Goal: Find specific page/section: Find specific page/section

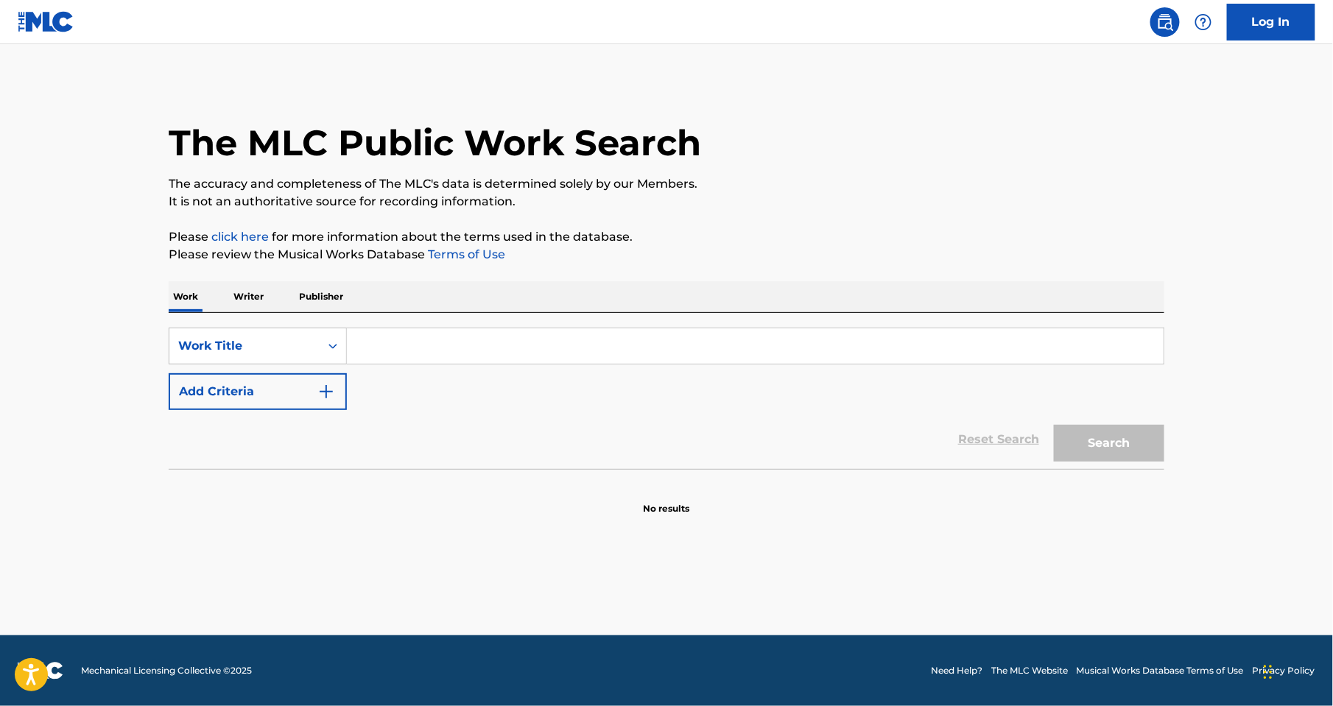
click at [395, 334] on input "Search Form" at bounding box center [755, 345] width 817 height 35
type input "tik tok"
drag, startPoint x: 415, startPoint y: 344, endPoint x: 350, endPoint y: 344, distance: 64.8
click at [350, 344] on input "tik tok" at bounding box center [755, 345] width 817 height 35
click at [395, 338] on input "Search Form" at bounding box center [755, 345] width 817 height 35
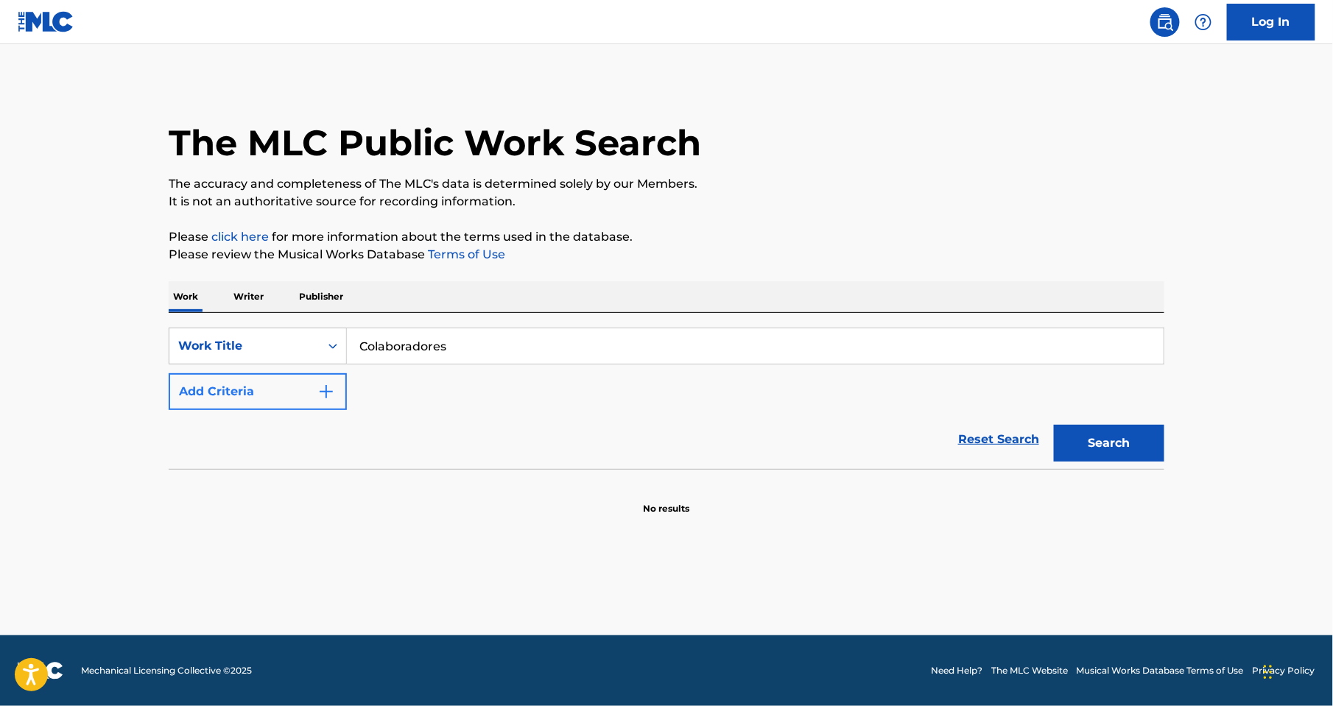
type input "Colaboradores"
click at [328, 390] on img "Search Form" at bounding box center [326, 392] width 18 height 18
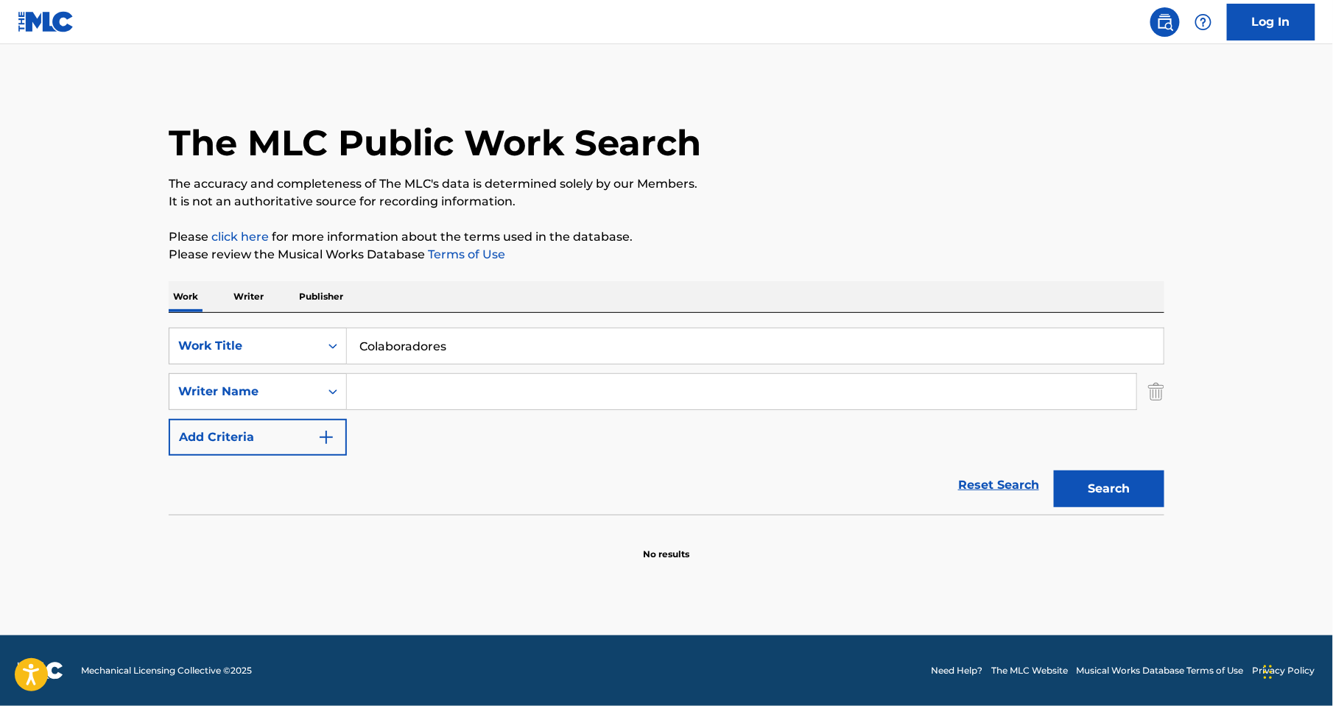
click at [387, 394] on input "Search Form" at bounding box center [742, 391] width 790 height 35
type input "ramirez"
click at [1082, 499] on button "Search" at bounding box center [1109, 489] width 110 height 37
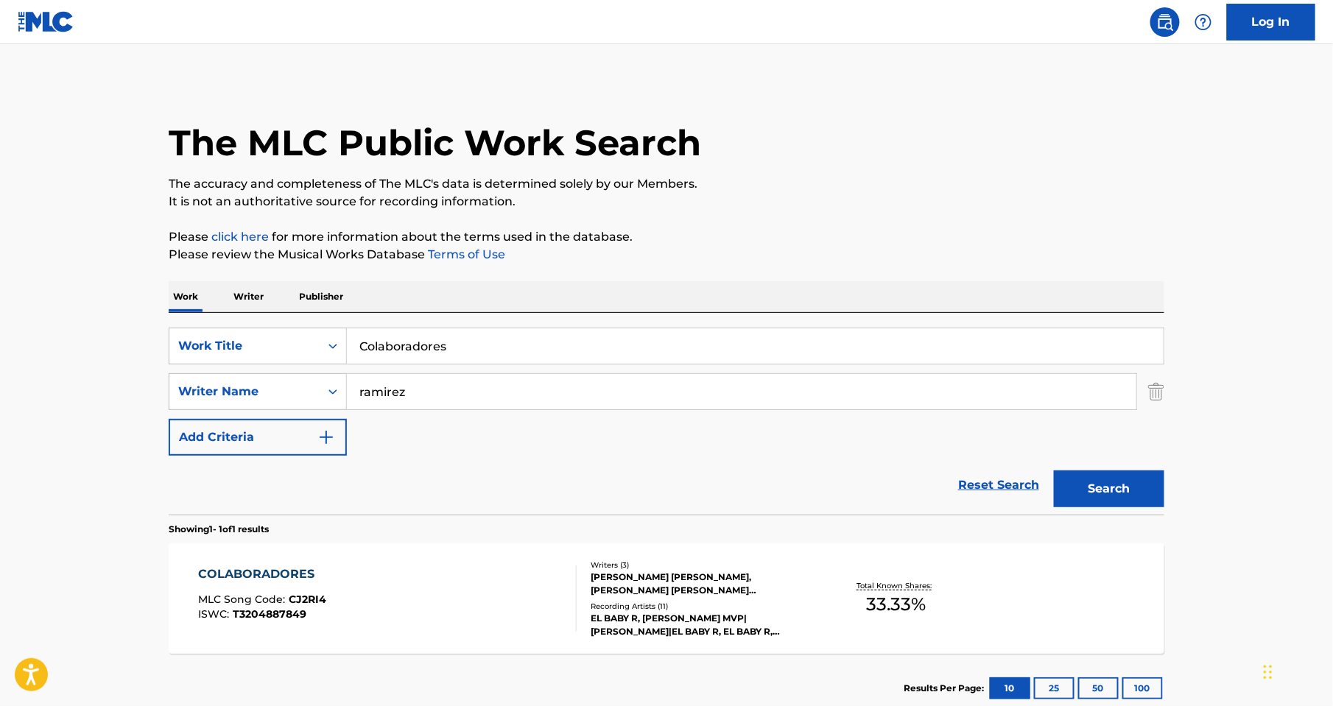
scroll to position [94, 0]
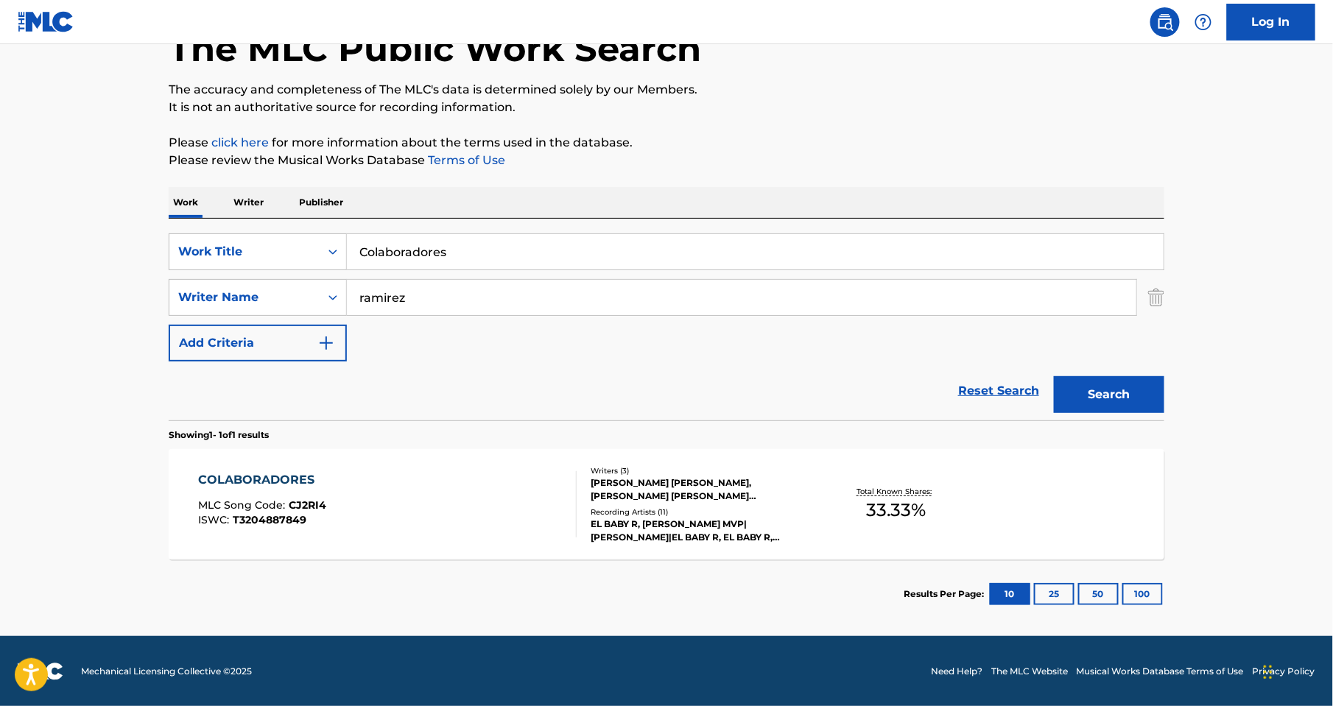
click at [271, 479] on div "COLABORADORES" at bounding box center [263, 480] width 128 height 18
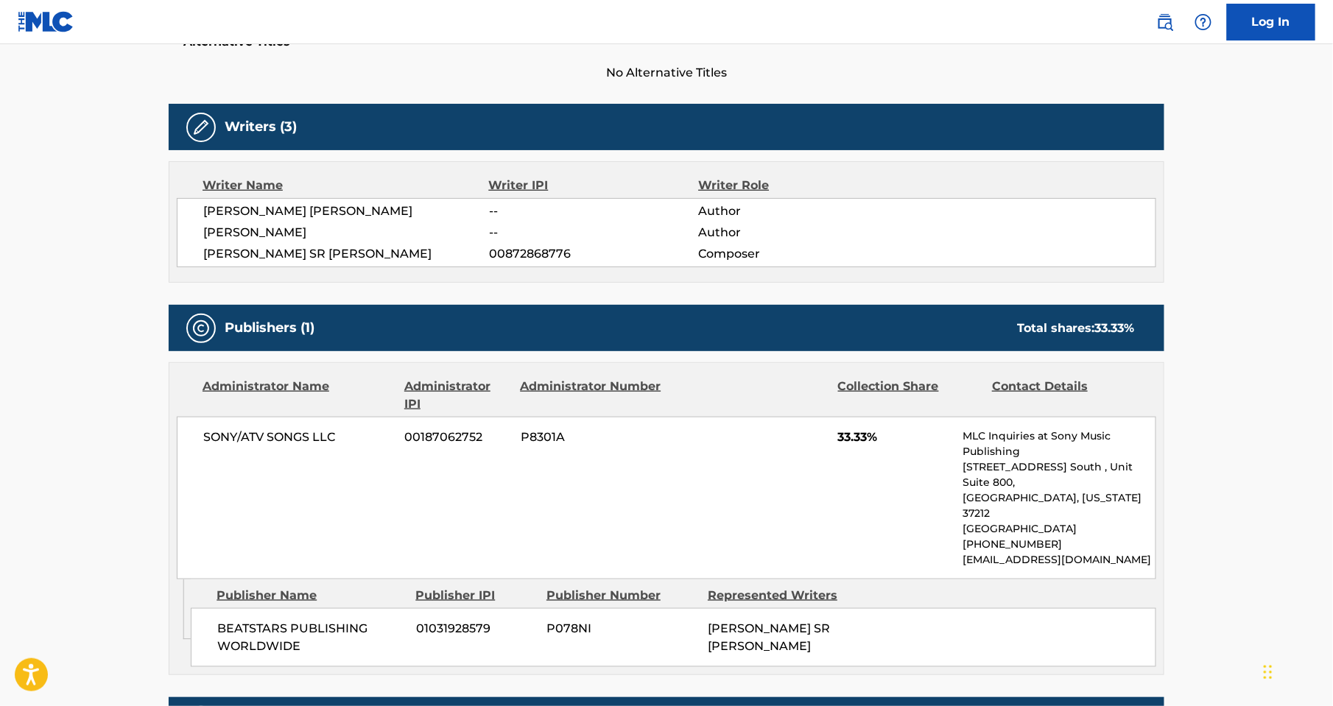
scroll to position [359, 0]
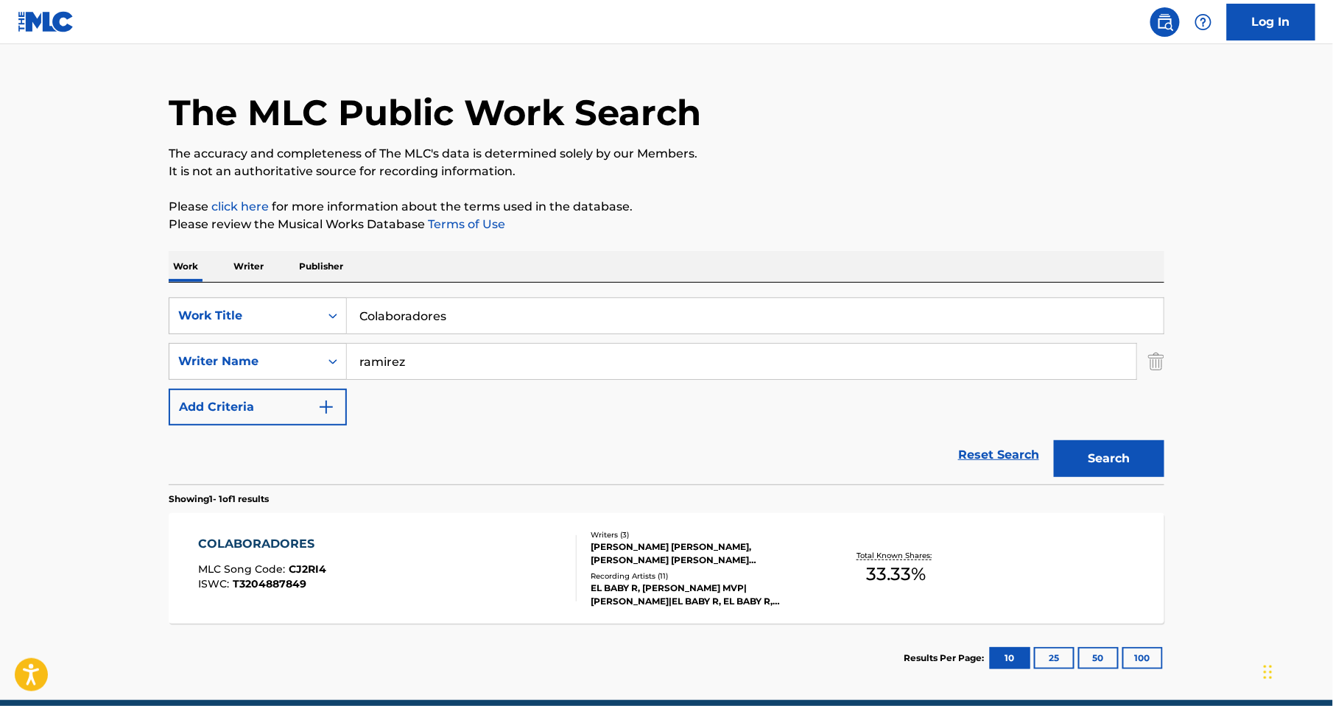
scroll to position [32, 0]
